Goal: Task Accomplishment & Management: Manage account settings

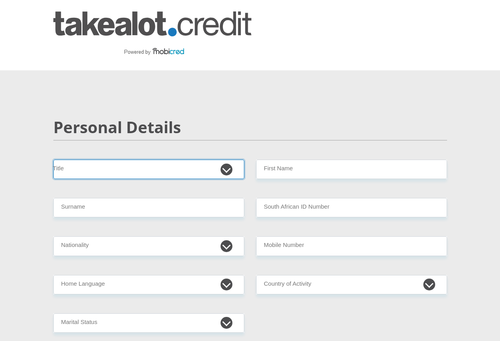
click at [88, 160] on select "Mr Ms Mrs Dr Other" at bounding box center [148, 169] width 191 height 19
select select "Mrs"
click at [53, 160] on select "Mr Ms Mrs Dr Other" at bounding box center [148, 169] width 191 height 19
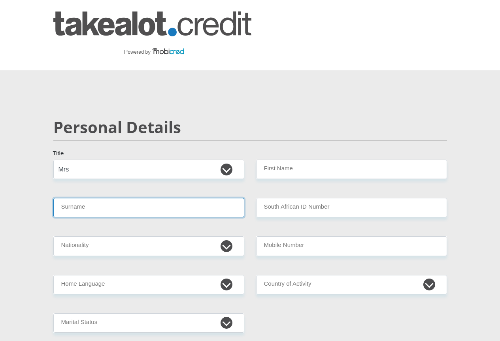
click at [91, 198] on input "Surname" at bounding box center [148, 207] width 191 height 19
type input "Gold"
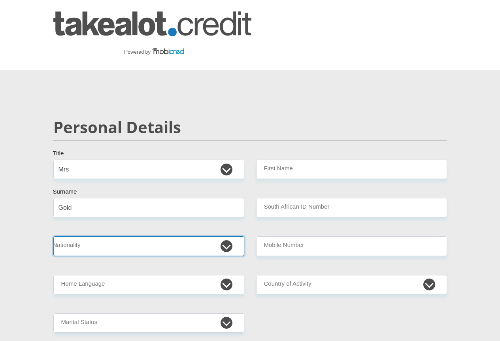
click at [229, 237] on select "South Africa Afghanistan Aland Islands Albania Algeria America Samoa American V…" at bounding box center [148, 246] width 191 height 19
select select "ZAF"
click at [53, 237] on select "South Africa Afghanistan Aland Islands Albania Algeria America Samoa American V…" at bounding box center [148, 246] width 191 height 19
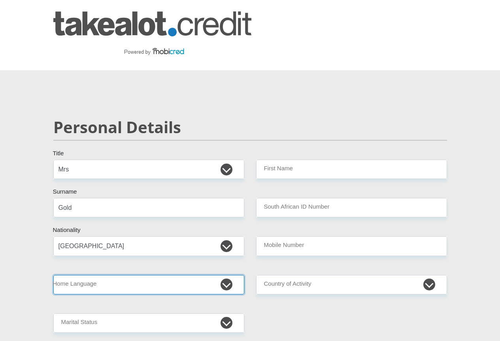
click at [227, 275] on select "Afrikaans English Sepedi South Ndebele Southern Sotho Swati Tsonga Tswana Venda…" at bounding box center [148, 284] width 191 height 19
select select "eng"
click at [53, 275] on select "Afrikaans English Sepedi South Ndebele Southern Sotho Swati Tsonga Tswana Venda…" at bounding box center [148, 284] width 191 height 19
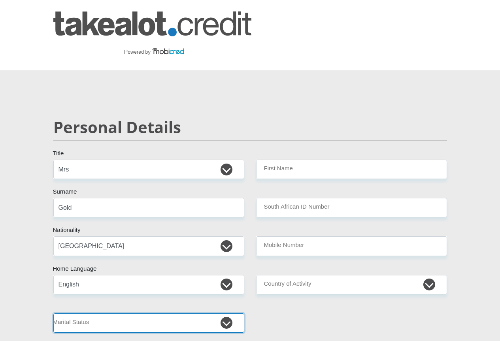
click at [229, 314] on select "Married ANC Single Divorced Widowed Married COP or Customary Law" at bounding box center [148, 323] width 191 height 19
select select "4"
click at [53, 314] on select "Married ANC Single Divorced Widowed Married COP or Customary Law" at bounding box center [148, 323] width 191 height 19
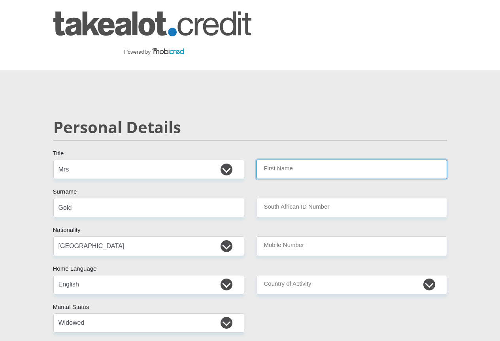
click at [333, 160] on input "First Name" at bounding box center [351, 169] width 191 height 19
type input "PatriciaJane"
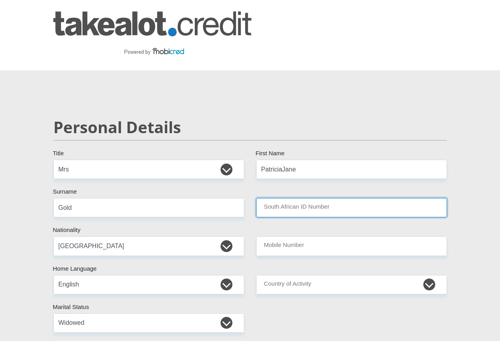
click at [336, 198] on input "South African ID Number" at bounding box center [351, 207] width 191 height 19
type input "5104160609082"
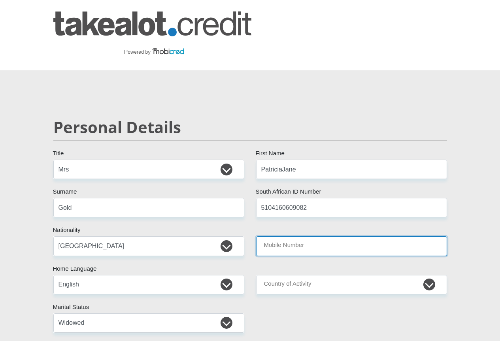
click at [309, 237] on input "Mobile Number" at bounding box center [351, 246] width 191 height 19
type input "0828755526"
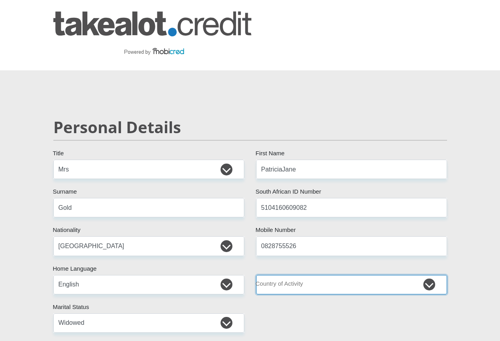
click at [430, 275] on select "South Africa Afghanistan Aland Islands Albania Algeria America Samoa American V…" at bounding box center [351, 284] width 191 height 19
select select "ZAF"
click at [256, 275] on select "South Africa Afghanistan Aland Islands Albania Algeria America Samoa American V…" at bounding box center [351, 284] width 191 height 19
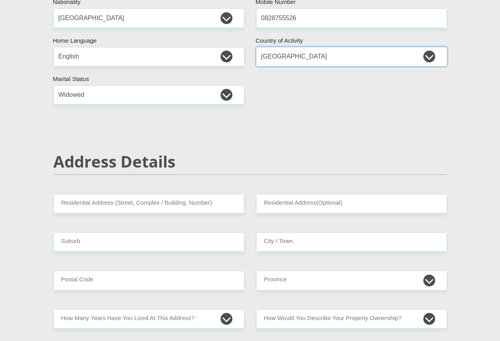
scroll to position [244, 0]
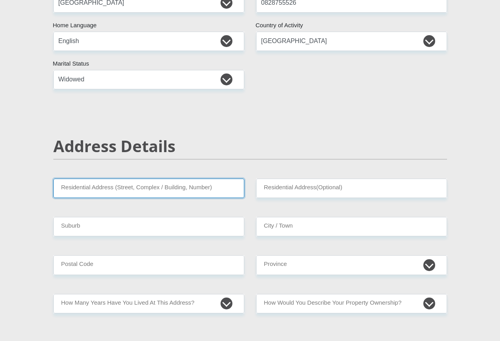
click at [214, 179] on input "Residential Address (Street, Complex / Building, Number)" at bounding box center [148, 188] width 191 height 19
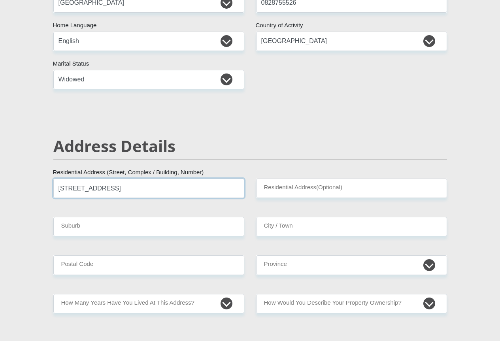
type input "63 Kingwillow Crescent"
click at [83, 217] on input "Suburb" at bounding box center [148, 226] width 191 height 19
type input "Randjesfontein"
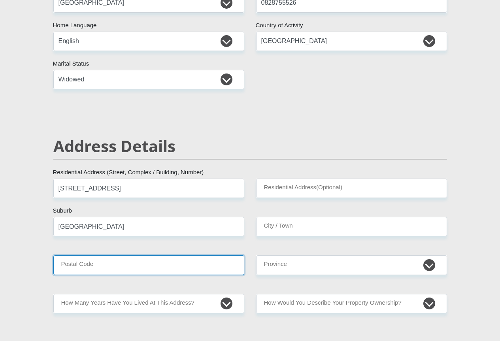
click at [95, 256] on input "Postal Code" at bounding box center [148, 265] width 191 height 19
type input "1683"
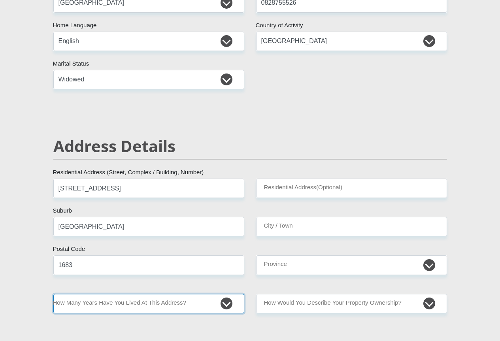
click at [227, 294] on select "less than 1 year 1-3 years 3-5 years 5+ years" at bounding box center [148, 303] width 191 height 19
select select "5"
click at [53, 294] on select "less than 1 year 1-3 years 3-5 years 5+ years" at bounding box center [148, 303] width 191 height 19
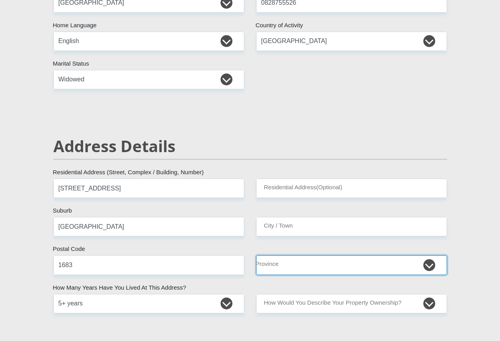
click at [430, 256] on select "Eastern Cape Free State Gauteng KwaZulu-Natal Limpopo Mpumalanga Northern Cape …" at bounding box center [351, 265] width 191 height 19
select select "Gauteng"
click at [256, 256] on select "Eastern Cape Free State Gauteng KwaZulu-Natal Limpopo Mpumalanga Northern Cape …" at bounding box center [351, 265] width 191 height 19
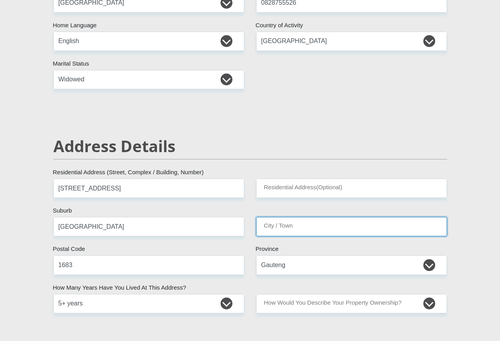
click at [317, 217] on input "City / Town" at bounding box center [351, 226] width 191 height 19
type input "Midrand"
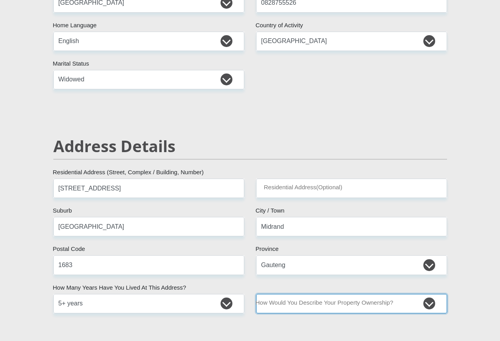
click at [431, 294] on select "Owned Rented Family Owned Company Dwelling" at bounding box center [351, 303] width 191 height 19
select select "Owned"
click at [256, 294] on select "Owned Rented Family Owned Company Dwelling" at bounding box center [351, 303] width 191 height 19
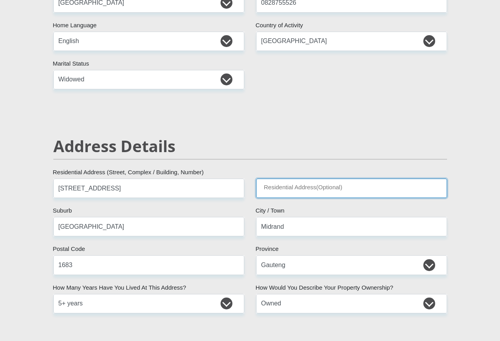
click at [363, 179] on input "Residential Address(Optional)" at bounding box center [351, 188] width 191 height 19
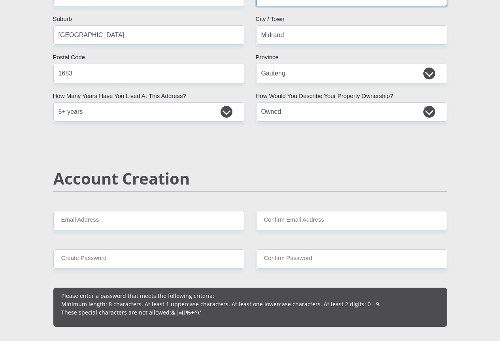
scroll to position [456, 0]
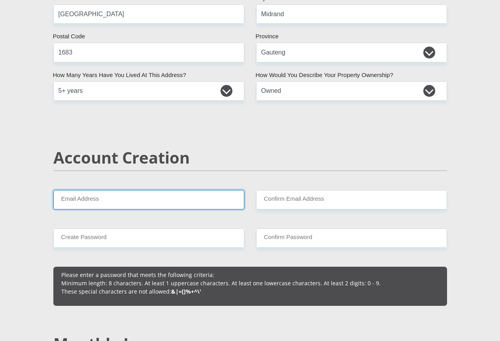
click at [105, 190] on input "Email Address" at bounding box center [148, 199] width 191 height 19
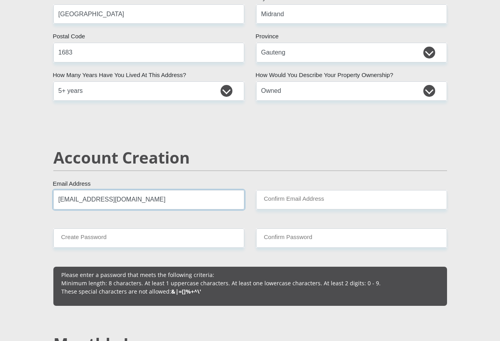
type input "info@ipetombelodge.co.za"
click at [324, 190] on input "Confirm Email Address" at bounding box center [351, 199] width 191 height 19
type input "info@ipetombelodge.co.za"
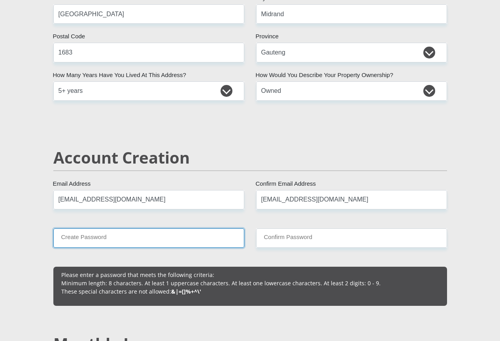
click at [113, 229] on input "Create Password" at bounding box center [148, 238] width 191 height 19
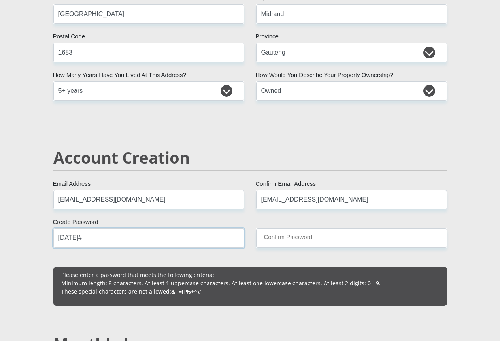
type input "April2015#"
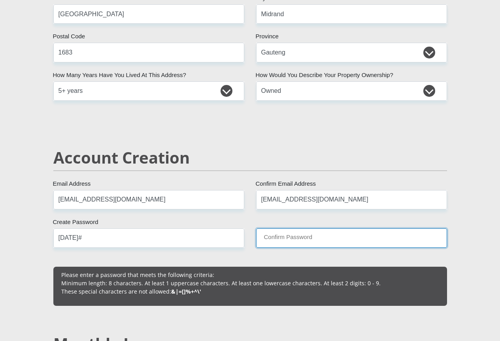
click at [323, 229] on input "Confirm Password" at bounding box center [351, 238] width 191 height 19
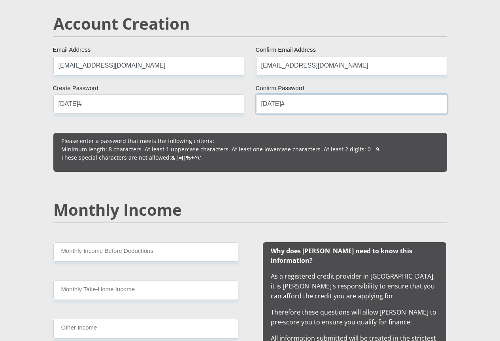
scroll to position [606, 0]
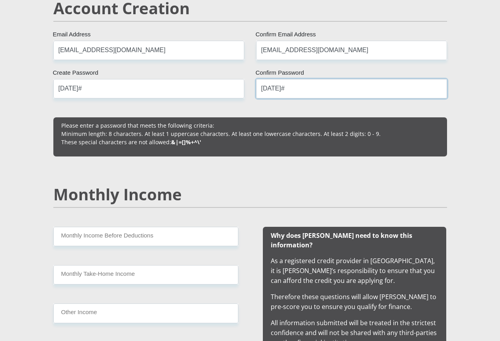
type input "April2015#"
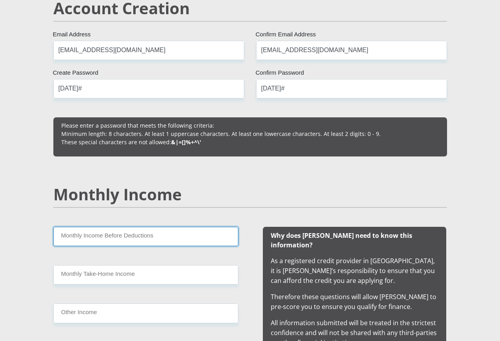
click at [160, 227] on input "Monthly Income Before Deductions" at bounding box center [145, 236] width 185 height 19
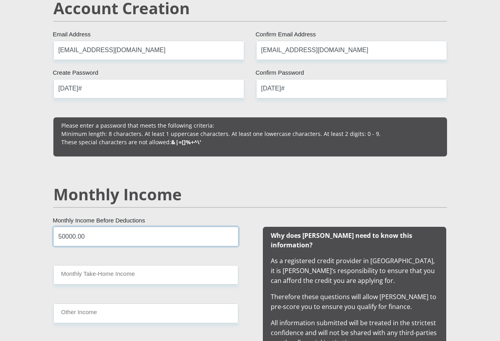
type input "50000.00"
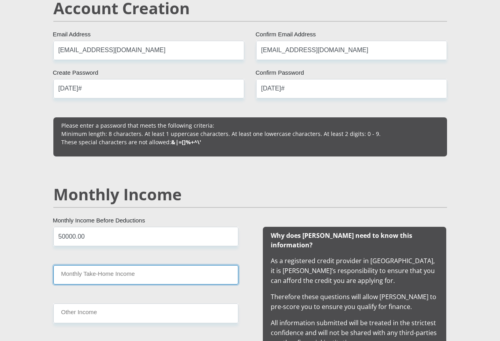
click at [146, 265] on input "Monthly Take-Home Income" at bounding box center [145, 274] width 185 height 19
type input "42000.00"
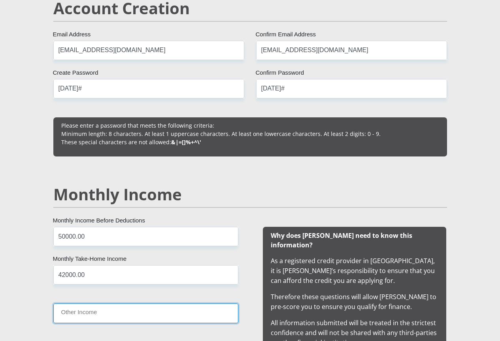
click at [103, 304] on input "Other Income" at bounding box center [145, 313] width 185 height 19
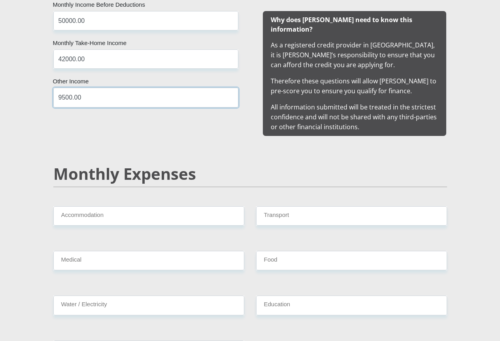
scroll to position [819, 0]
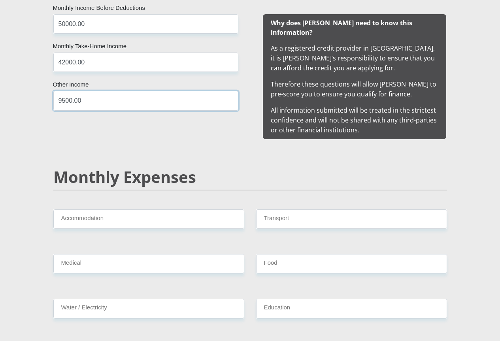
type input "9500.00"
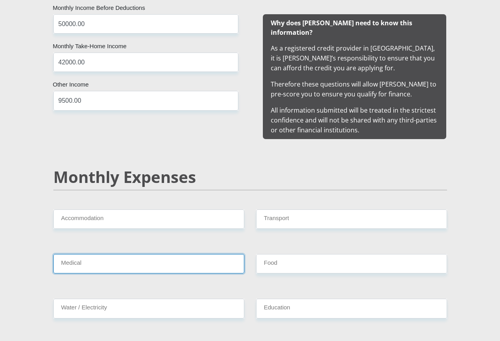
click at [89, 254] on input "Medical" at bounding box center [148, 263] width 191 height 19
type input "2800"
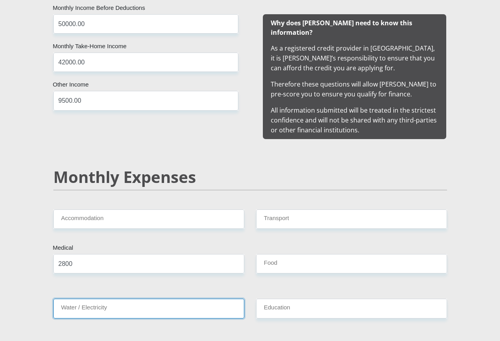
click at [113, 299] on input "Water / Electricity" at bounding box center [148, 308] width 191 height 19
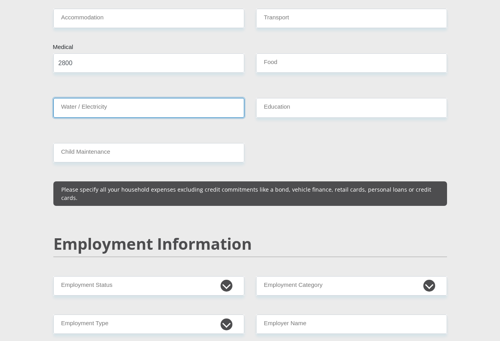
scroll to position [1053, 0]
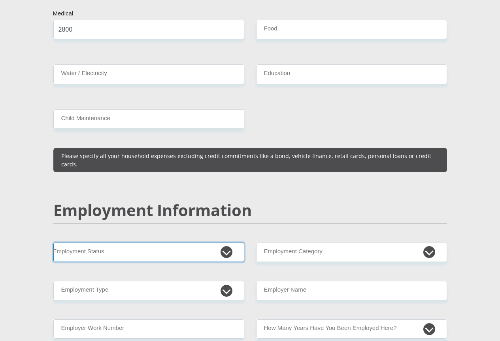
click at [226, 243] on select "Permanent/Full-time Part-time/Casual Contract Worker Self-Employed Housewife Re…" at bounding box center [148, 252] width 191 height 19
select select "4"
click at [53, 243] on select "Permanent/Full-time Part-time/Casual Contract Worker Self-Employed Housewife Re…" at bounding box center [148, 252] width 191 height 19
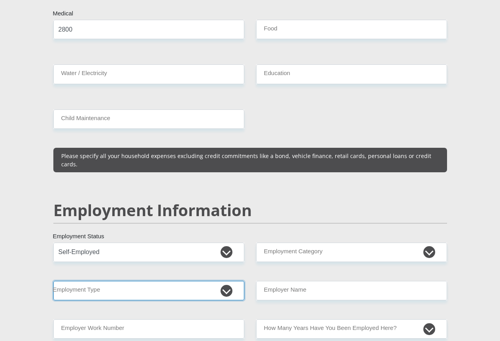
click at [225, 281] on select "College/Lecturer Craft Seller Creative Driver Executive Farmer Forces - Non Com…" at bounding box center [148, 290] width 191 height 19
select select "Self-Employed"
click at [53, 281] on select "College/Lecturer Craft Seller Creative Driver Executive Farmer Forces - Non Com…" at bounding box center [148, 290] width 191 height 19
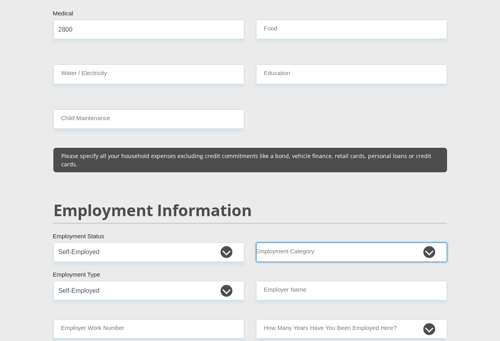
click at [431, 243] on select "AGRICULTURE ALCOHOL & TOBACCO CONSTRUCTION MATERIALS METALLURGY EQUIPMENT FOR R…" at bounding box center [351, 252] width 191 height 19
select select "71"
click at [256, 243] on select "AGRICULTURE ALCOHOL & TOBACCO CONSTRUCTION MATERIALS METALLURGY EQUIPMENT FOR R…" at bounding box center [351, 252] width 191 height 19
click at [341, 243] on select "AGRICULTURE ALCOHOL & TOBACCO CONSTRUCTION MATERIALS METALLURGY EQUIPMENT FOR R…" at bounding box center [351, 252] width 191 height 19
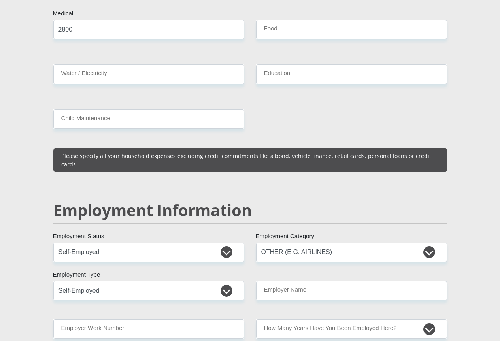
click at [483, 220] on section "Personal Details Mr Ms Mrs Dr Other Title PatriciaJane First Name Gold Surname …" at bounding box center [250, 240] width 500 height 2447
click at [345, 281] on input "Employer Name" at bounding box center [351, 290] width 191 height 19
type input "IpeTombeGuestLodge"
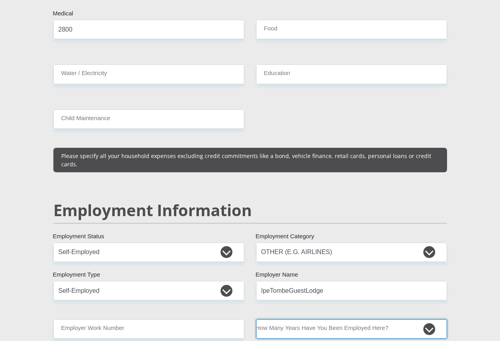
click at [428, 320] on select "less than 1 year 1-3 years 3-5 years 5+ years" at bounding box center [351, 329] width 191 height 19
select select "60"
click at [256, 320] on select "less than 1 year 1-3 years 3-5 years 5+ years" at bounding box center [351, 329] width 191 height 19
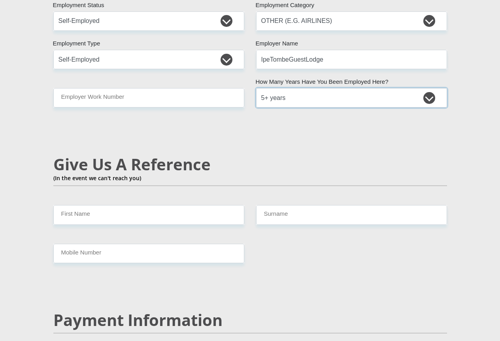
scroll to position [1312, 0]
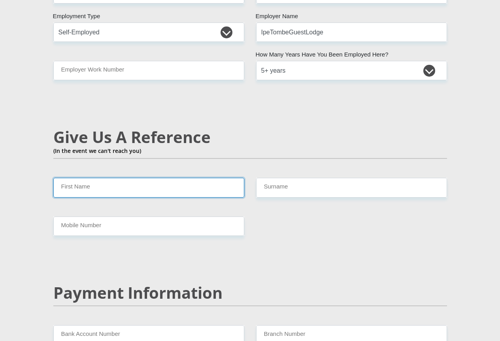
click at [95, 178] on input "First Name" at bounding box center [148, 187] width 191 height 19
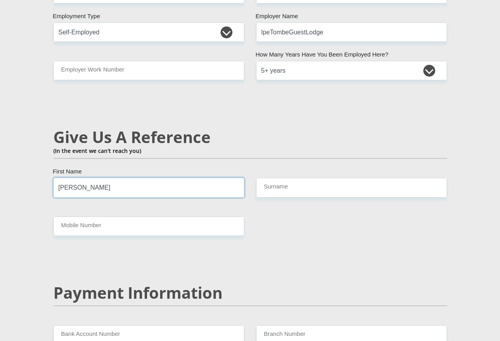
type input "Rachel"
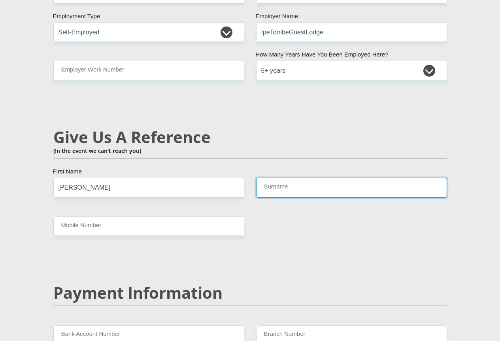
click at [299, 178] on input "Surname" at bounding box center [351, 187] width 191 height 19
type input "Delport"
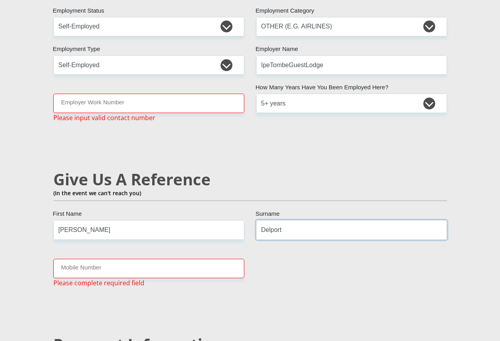
scroll to position [1402, 0]
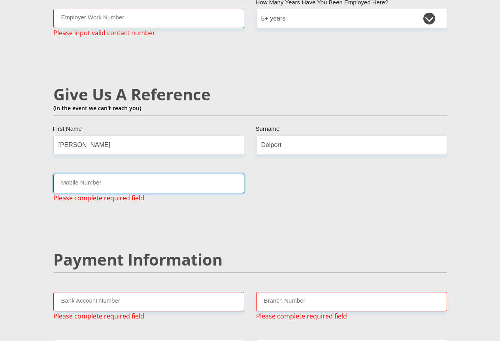
click at [111, 174] on input "Mobile Number" at bounding box center [148, 183] width 191 height 19
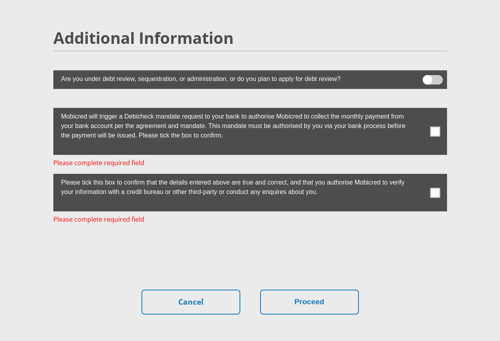
scroll to position [2262, 0]
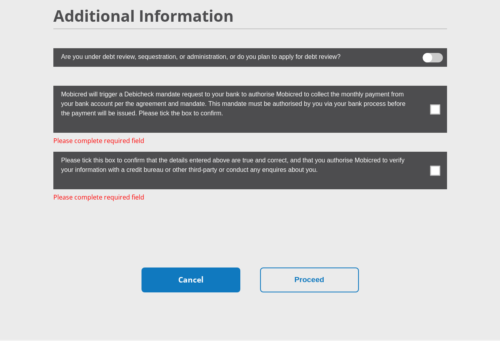
type input "0748169804"
click at [201, 268] on link "Cancel" at bounding box center [191, 280] width 99 height 25
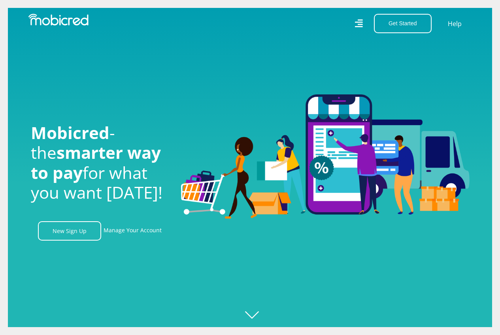
scroll to position [0, 564]
click at [121, 230] on link "Manage Your Account" at bounding box center [133, 231] width 58 height 19
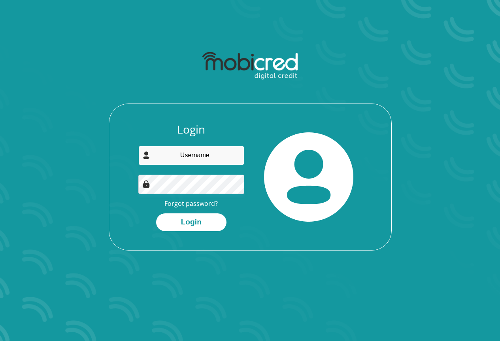
click at [217, 154] on input "email" at bounding box center [191, 155] width 106 height 19
click at [217, 155] on input "email" at bounding box center [191, 155] width 106 height 19
type input "info@ipetombelodge.co.za"
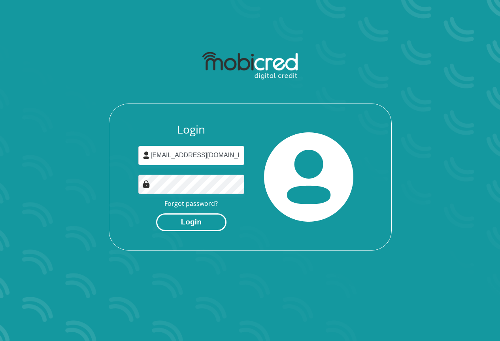
click at [207, 218] on button "Login" at bounding box center [191, 223] width 70 height 18
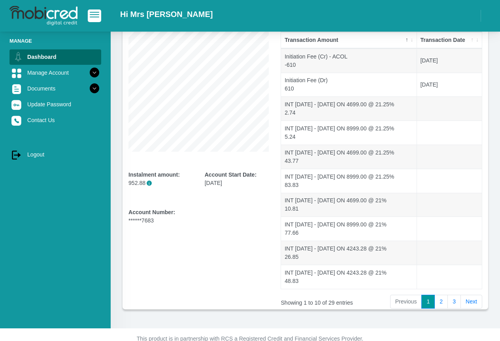
scroll to position [72, 0]
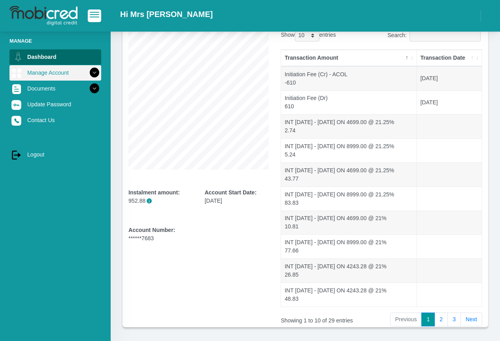
click at [63, 74] on link "Manage Account" at bounding box center [55, 72] width 92 height 15
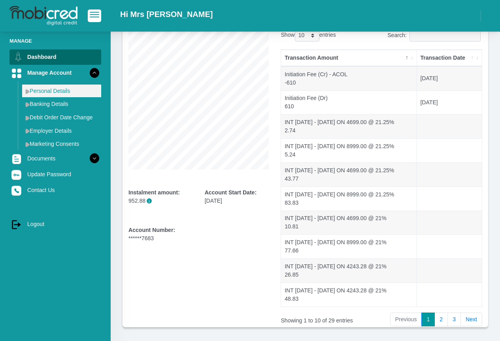
click at [56, 88] on link "Personal Details" at bounding box center [61, 91] width 79 height 13
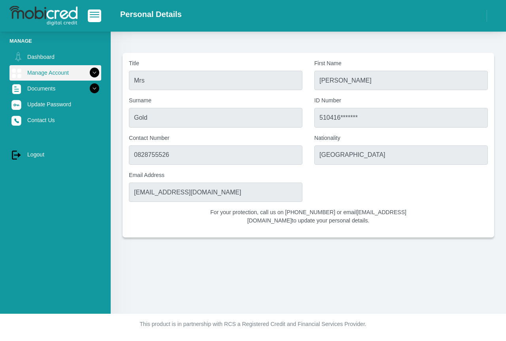
click at [60, 72] on link "Manage Account" at bounding box center [55, 72] width 92 height 15
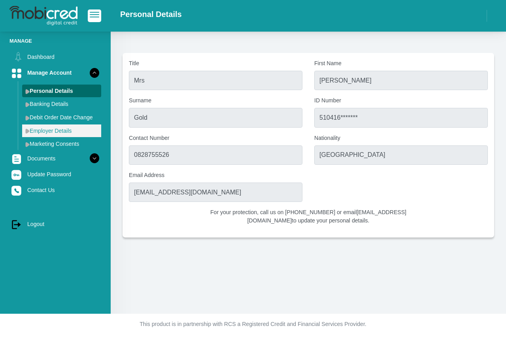
click at [66, 131] on link "Employer Details" at bounding box center [61, 131] width 79 height 13
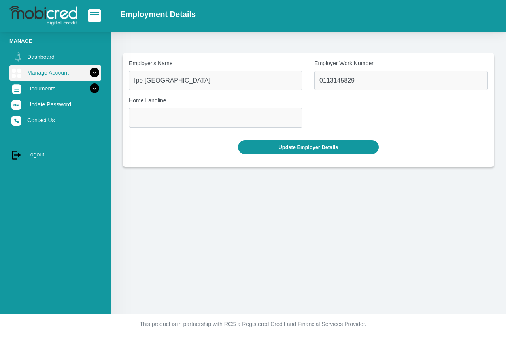
click at [46, 73] on link "Manage Account" at bounding box center [55, 72] width 92 height 15
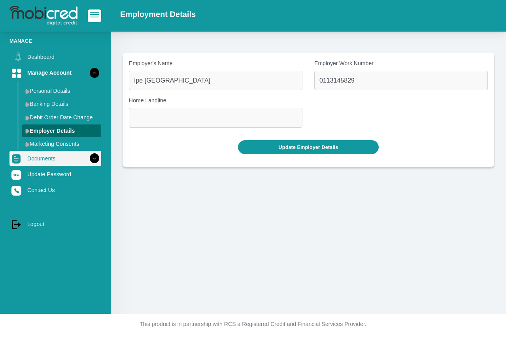
click at [57, 159] on link "Documents" at bounding box center [55, 158] width 92 height 15
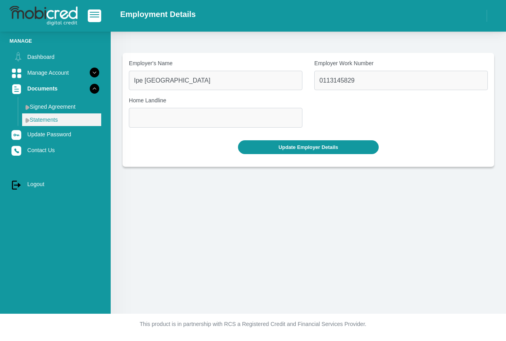
click at [67, 119] on link "Statements" at bounding box center [61, 120] width 79 height 13
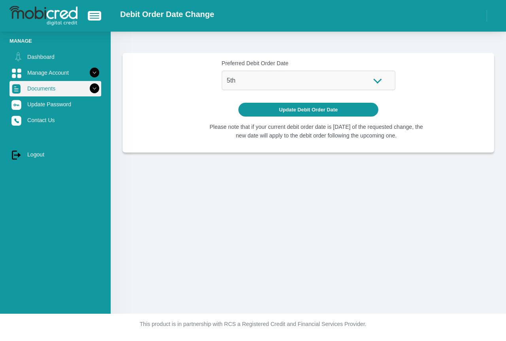
click at [45, 87] on link "Documents" at bounding box center [55, 88] width 92 height 15
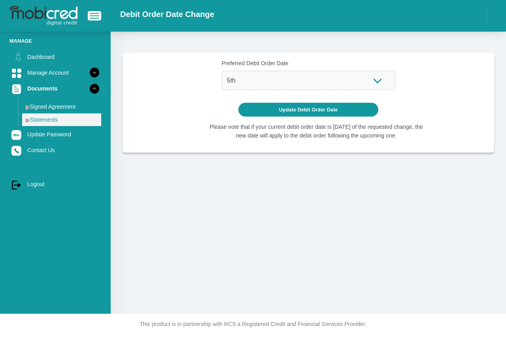
click at [44, 117] on link "Statements" at bounding box center [61, 120] width 79 height 13
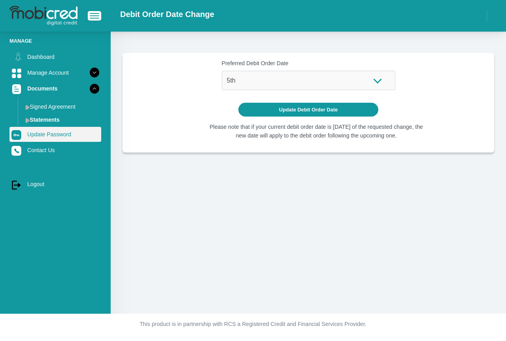
click at [46, 133] on link "Update Password" at bounding box center [55, 134] width 92 height 15
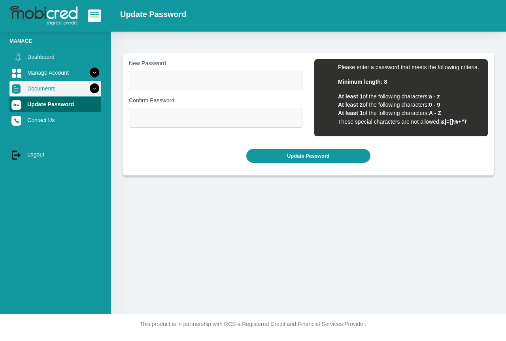
click at [46, 89] on link "Documents" at bounding box center [55, 88] width 92 height 15
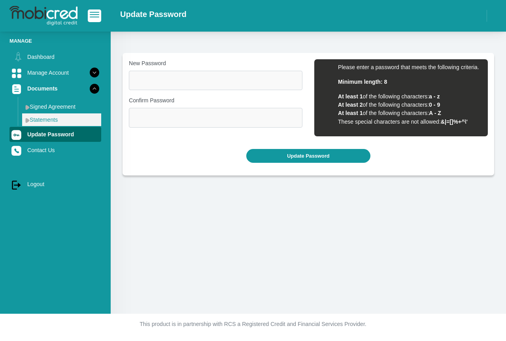
click at [51, 118] on link "Statements" at bounding box center [61, 120] width 79 height 13
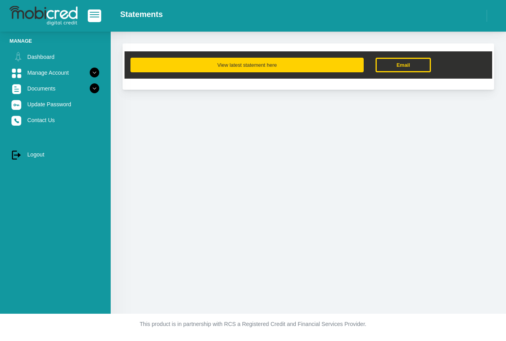
click at [237, 61] on button "View latest statement here" at bounding box center [247, 65] width 233 height 15
